Goal: Navigation & Orientation: Find specific page/section

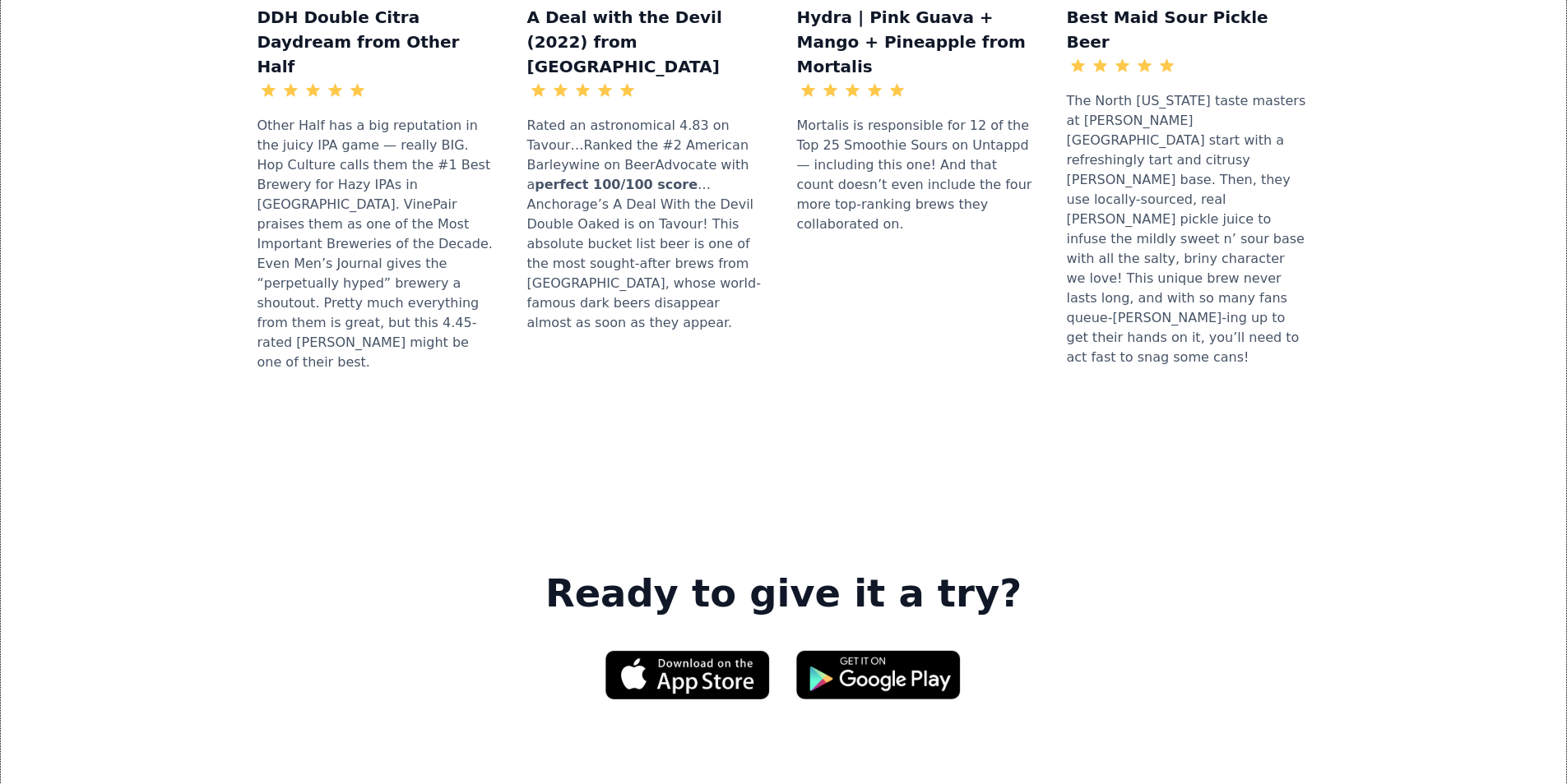
scroll to position [2138, 0]
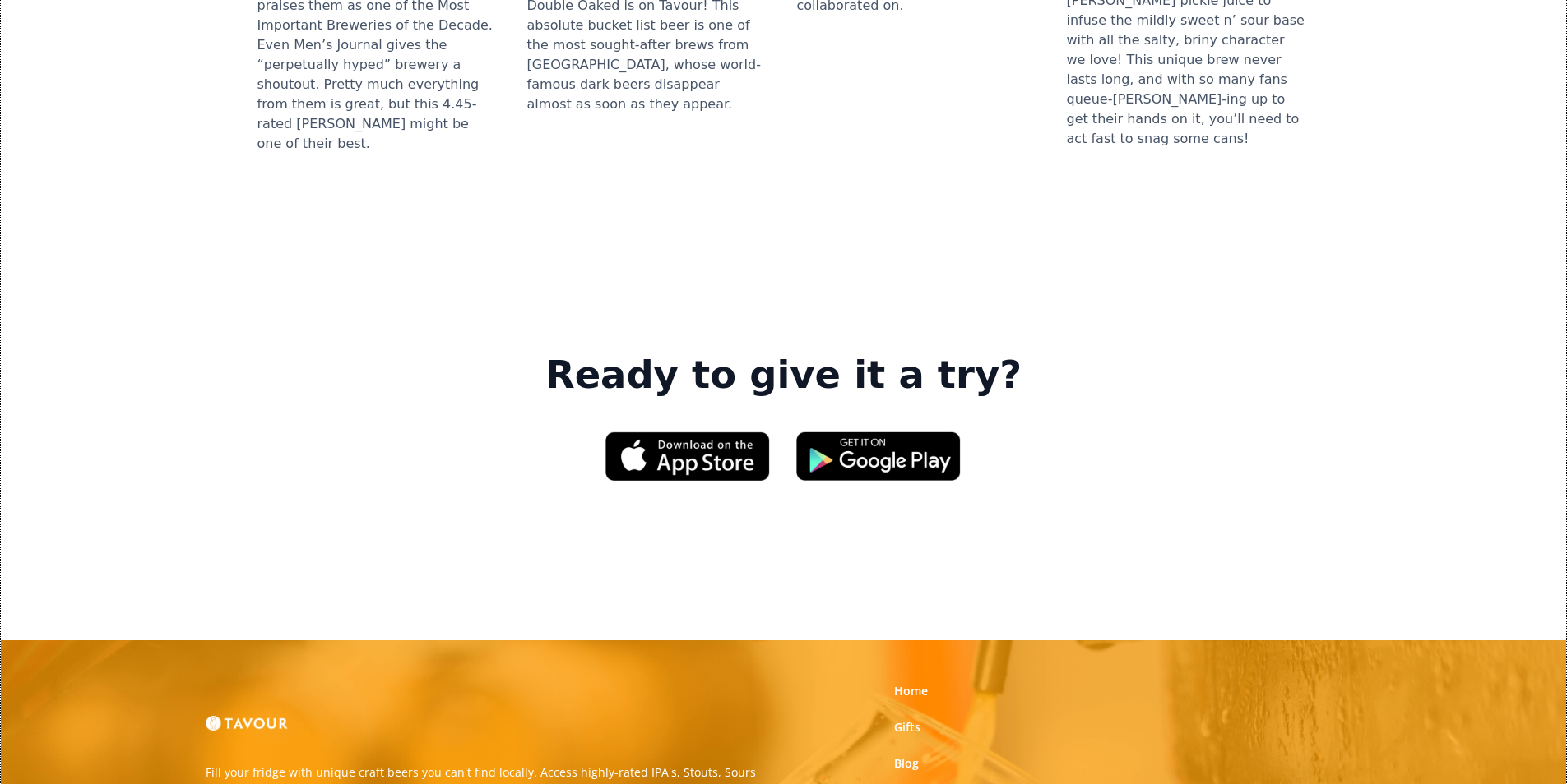
scroll to position [2302, 0]
drag, startPoint x: 89, startPoint y: 151, endPoint x: 33, endPoint y: 85, distance: 86.6
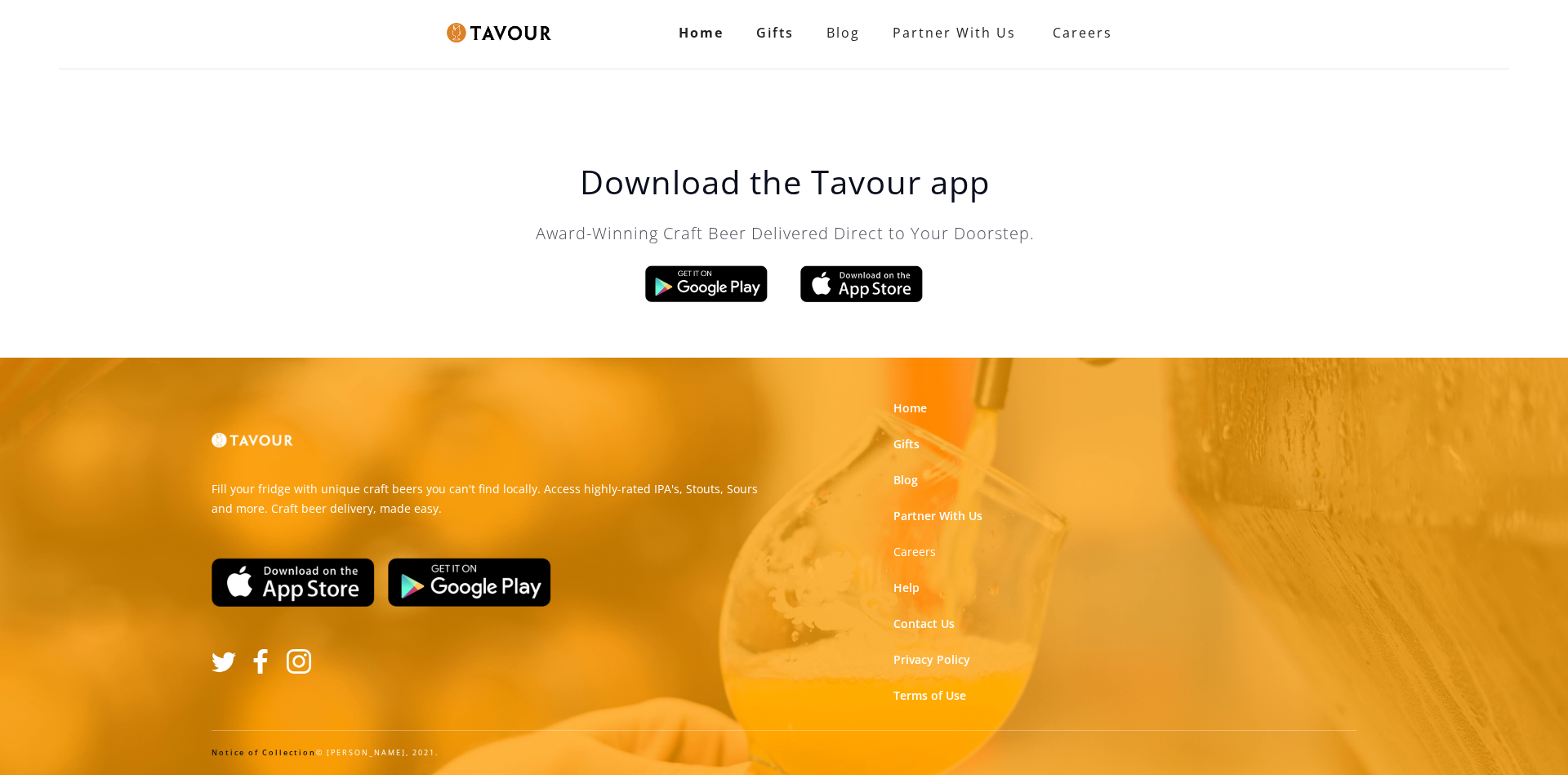
click at [4, 4] on div "Home Gifts Blog partner with us Careers SIGN UP" at bounding box center [784, 32] width 1568 height 66
click at [911, 482] on link "Blog" at bounding box center [906, 480] width 25 height 16
